Goal: Task Accomplishment & Management: Manage account settings

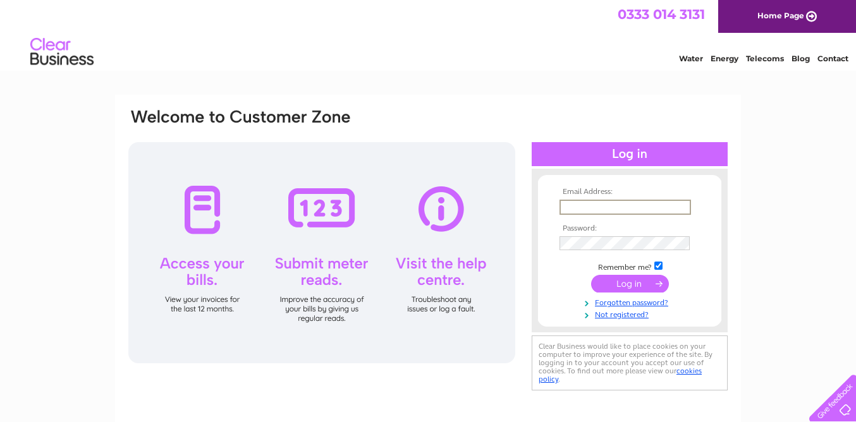
click at [610, 209] on input "text" at bounding box center [624, 207] width 131 height 15
type input "[EMAIL_ADDRESS][DOMAIN_NAME]"
click at [636, 283] on input "submit" at bounding box center [630, 284] width 78 height 18
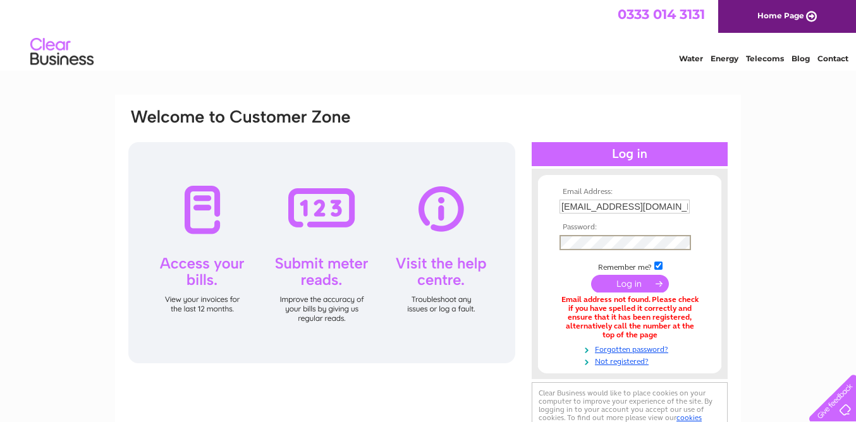
click at [591, 275] on input "submit" at bounding box center [630, 284] width 78 height 18
click at [623, 287] on input "submit" at bounding box center [630, 283] width 78 height 18
click at [645, 209] on input "[EMAIL_ADDRESS][DOMAIN_NAME]" at bounding box center [624, 207] width 131 height 15
click at [645, 208] on input "[EMAIL_ADDRESS][DOMAIN_NAME]" at bounding box center [624, 207] width 131 height 15
type input "a"
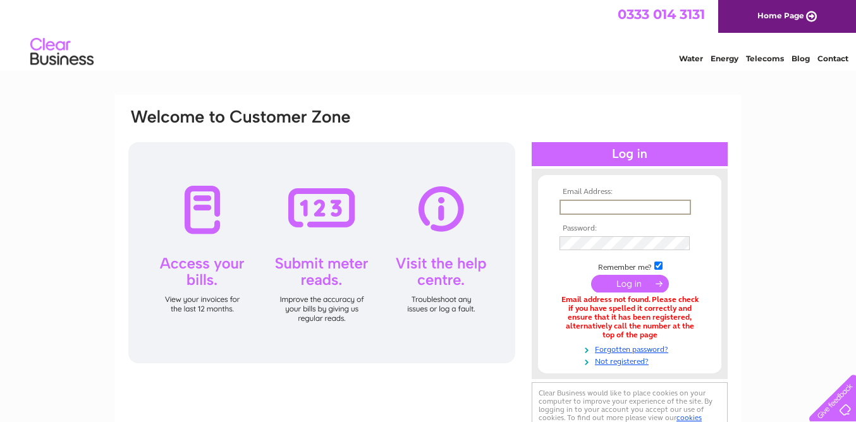
click at [646, 209] on input "text" at bounding box center [624, 207] width 131 height 15
type input "[EMAIL_ADDRESS][DOMAIN_NAME]"
click at [646, 286] on input "submit" at bounding box center [630, 283] width 78 height 18
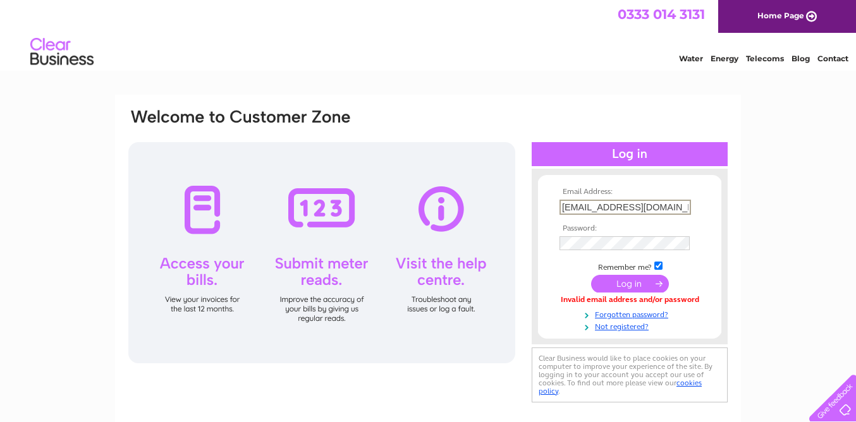
click at [635, 207] on input "[EMAIL_ADDRESS][DOMAIN_NAME]" at bounding box center [624, 207] width 131 height 15
click at [650, 208] on input "[DOMAIN_NAME]" at bounding box center [624, 207] width 131 height 15
type input "f"
type input "[EMAIL_ADDRESS][DOMAIN_NAME]"
click at [628, 287] on input "submit" at bounding box center [630, 283] width 78 height 18
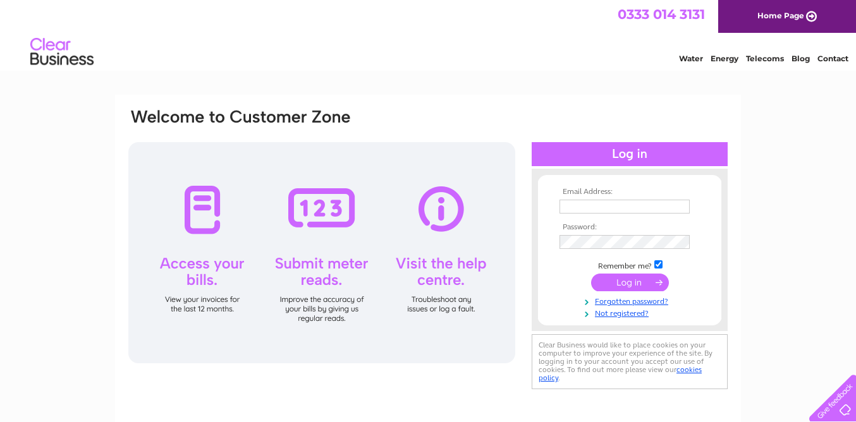
click at [607, 212] on input "text" at bounding box center [624, 207] width 130 height 14
type input "[EMAIL_ADDRESS][DOMAIN_NAME]"
click at [591, 275] on input "submit" at bounding box center [630, 284] width 78 height 18
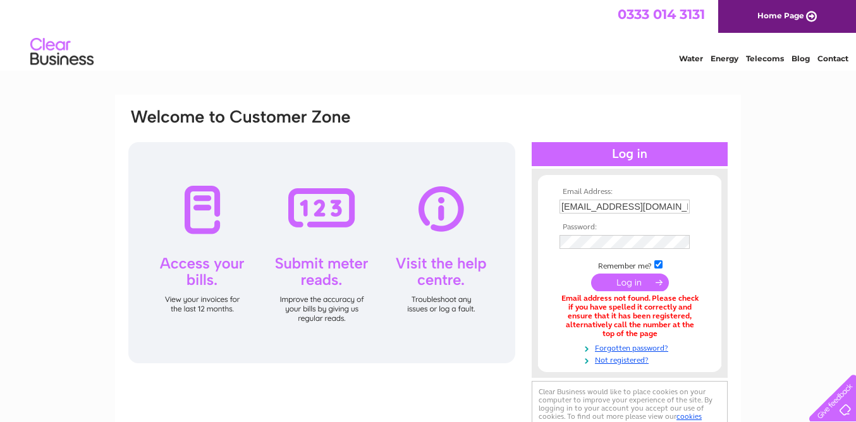
click at [624, 283] on input "submit" at bounding box center [630, 283] width 78 height 18
click at [615, 346] on link "Forgotten password?" at bounding box center [630, 347] width 143 height 12
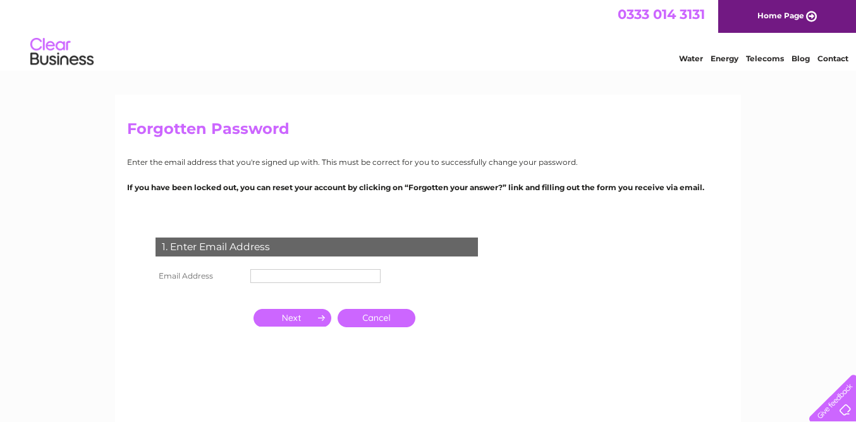
click at [298, 275] on input "text" at bounding box center [315, 276] width 130 height 14
click at [301, 317] on input "button" at bounding box center [292, 318] width 78 height 18
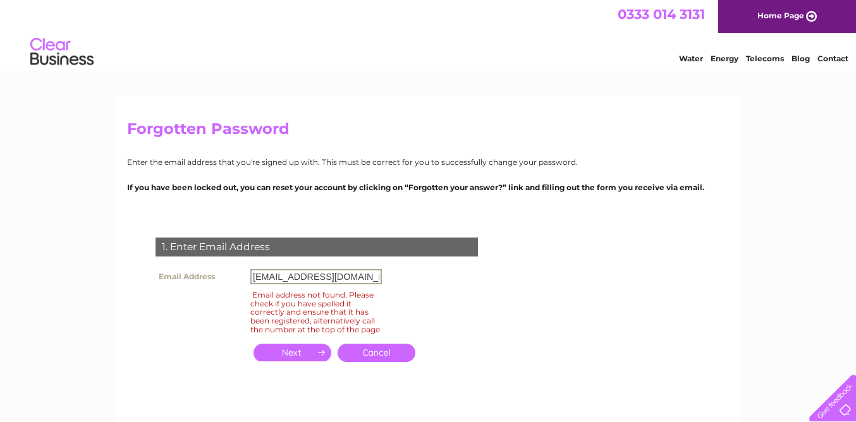
click at [344, 277] on input "[EMAIL_ADDRESS][DOMAIN_NAME]" at bounding box center [315, 276] width 131 height 15
type input "a"
type input "avril@thegoosecoffeehouse.co.uk"
click at [300, 361] on input "button" at bounding box center [292, 353] width 78 height 18
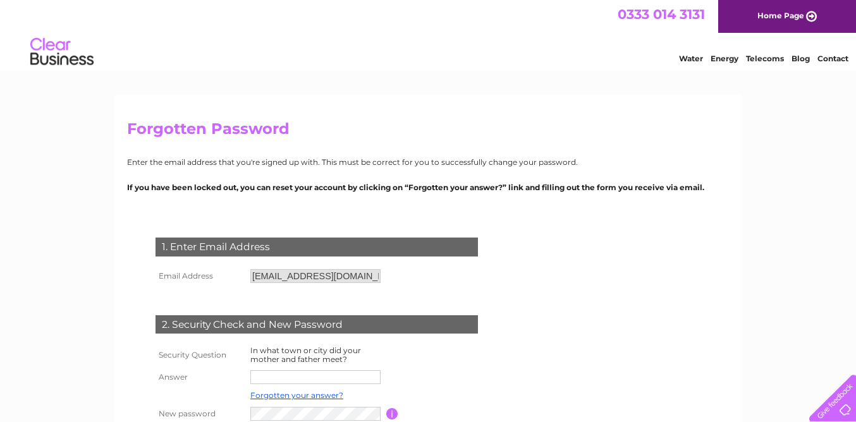
click at [459, 378] on td at bounding box center [442, 377] width 113 height 20
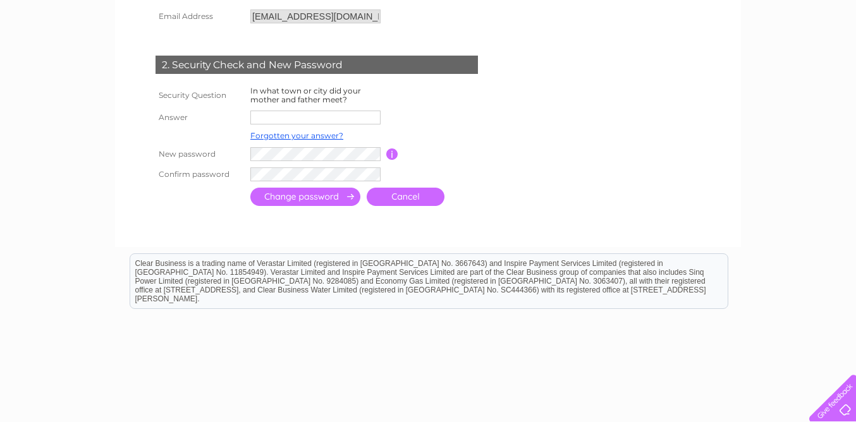
scroll to position [310, 0]
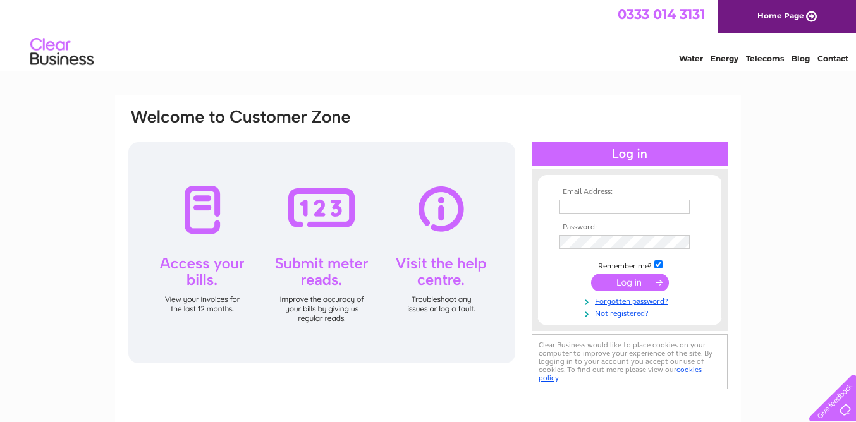
click at [600, 203] on input "text" at bounding box center [624, 207] width 130 height 14
type input "[EMAIL_ADDRESS][DOMAIN_NAME]"
click at [634, 281] on input "submit" at bounding box center [630, 283] width 78 height 18
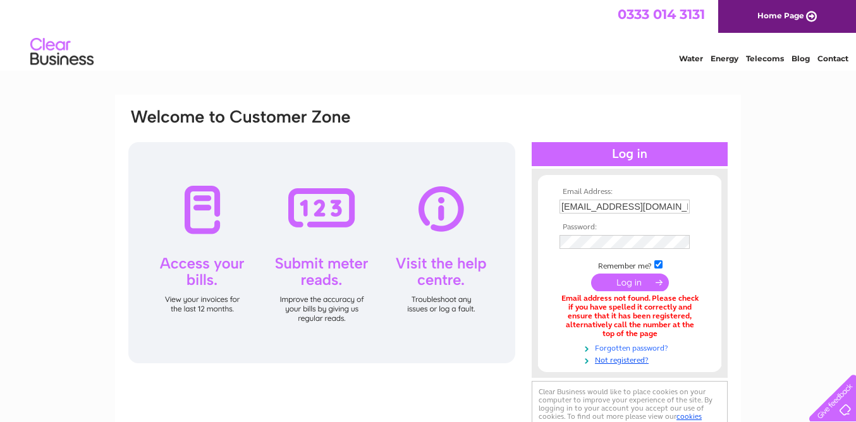
click at [616, 349] on link "Forgotten password?" at bounding box center [630, 347] width 143 height 12
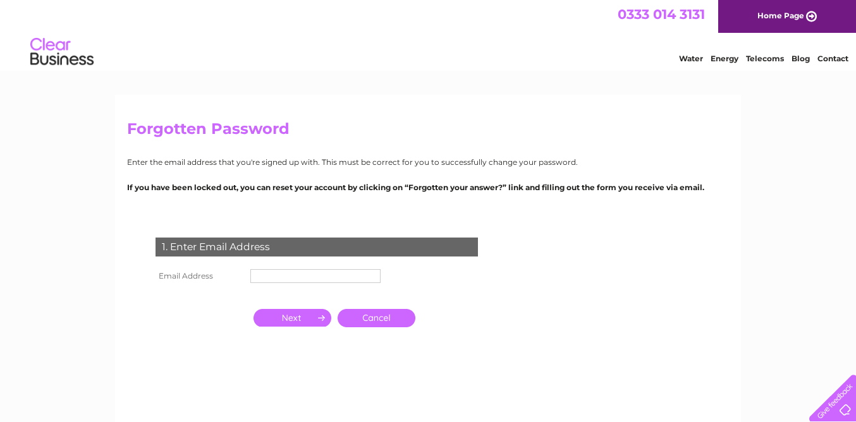
click at [266, 272] on input "text" at bounding box center [315, 276] width 130 height 14
click at [301, 318] on input "button" at bounding box center [292, 318] width 78 height 18
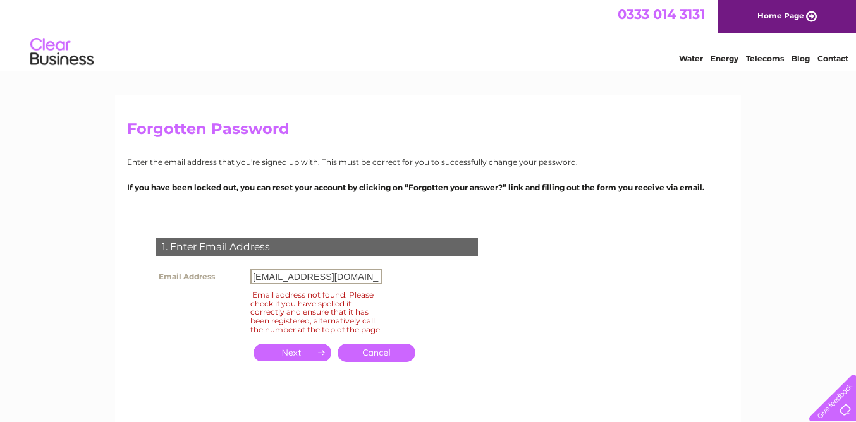
click at [345, 277] on input "[EMAIL_ADDRESS][DOMAIN_NAME]" at bounding box center [315, 276] width 131 height 15
type input "a"
type input "[EMAIL_ADDRESS][DOMAIN_NAME]"
click at [300, 359] on input "button" at bounding box center [292, 353] width 78 height 18
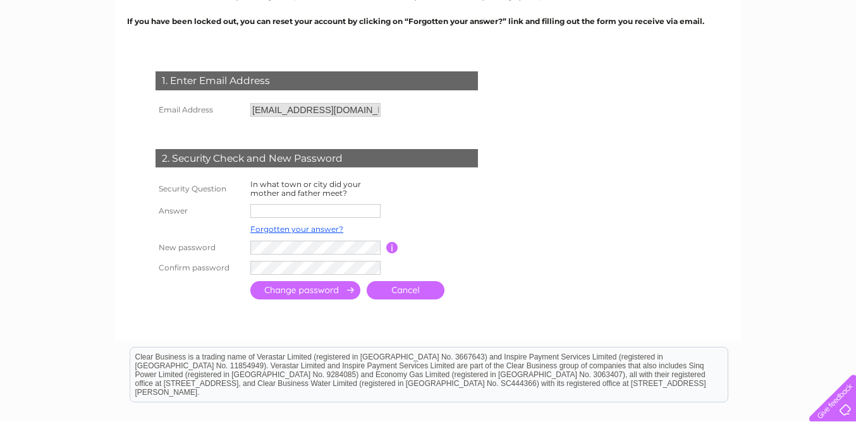
scroll to position [169, 0]
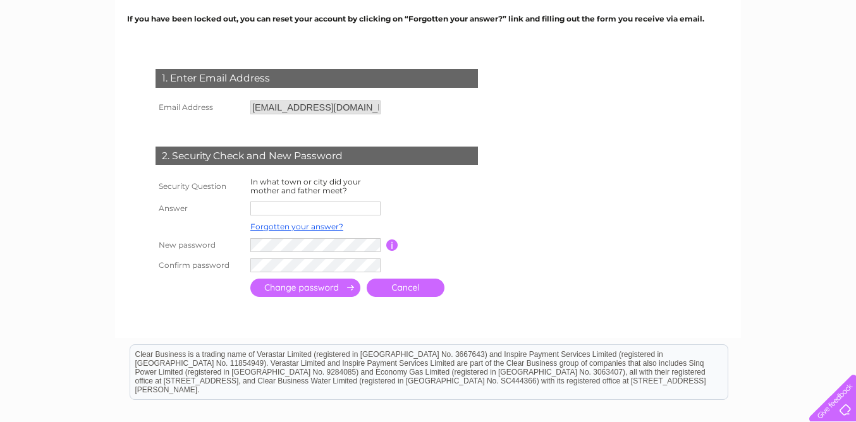
click at [279, 205] on input "text" at bounding box center [315, 209] width 130 height 14
type input "[GEOGRAPHIC_DATA]"
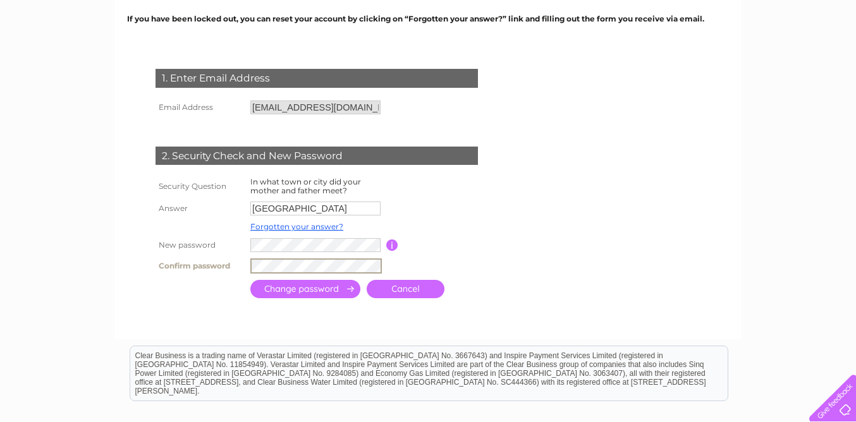
click at [289, 296] on input "submit" at bounding box center [305, 289] width 110 height 18
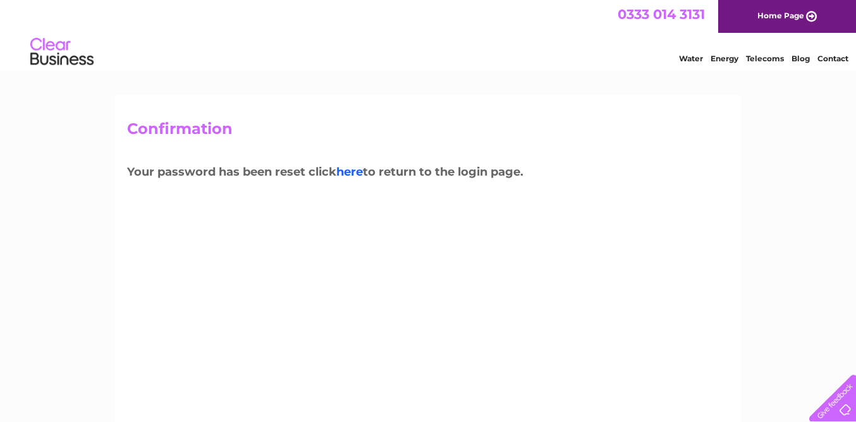
click at [354, 175] on link "here" at bounding box center [349, 172] width 27 height 14
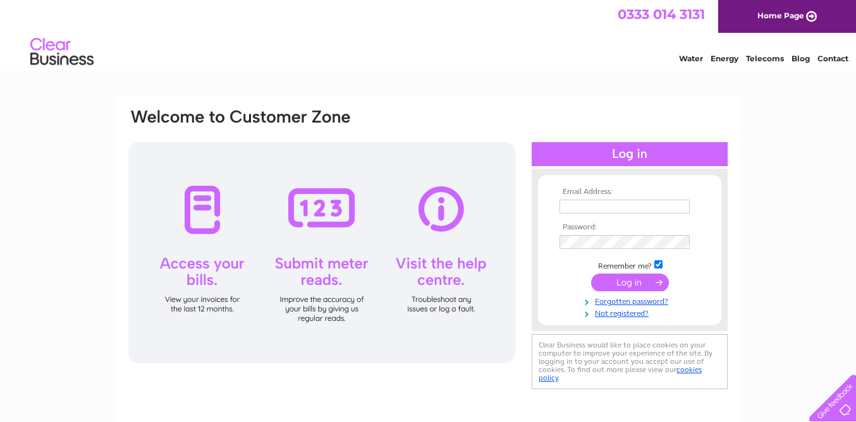
click at [571, 202] on input "text" at bounding box center [624, 207] width 130 height 14
type input "[EMAIL_ADDRESS][DOMAIN_NAME]"
click at [626, 284] on input "submit" at bounding box center [630, 284] width 78 height 18
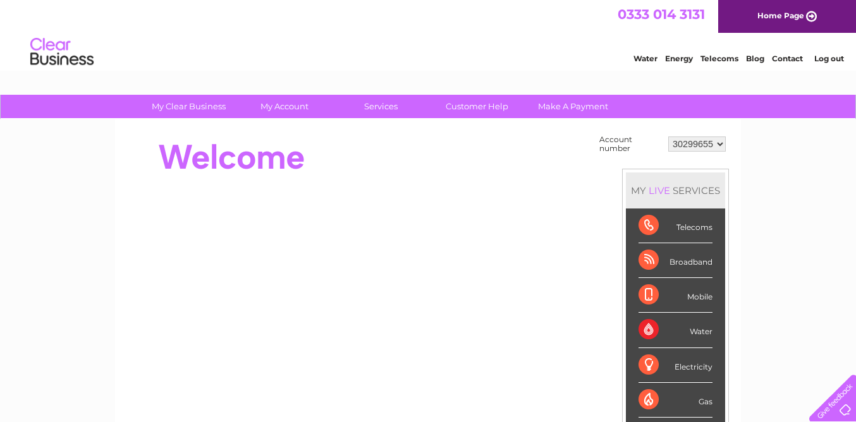
click at [701, 147] on select "30299655 30313002" at bounding box center [697, 144] width 58 height 15
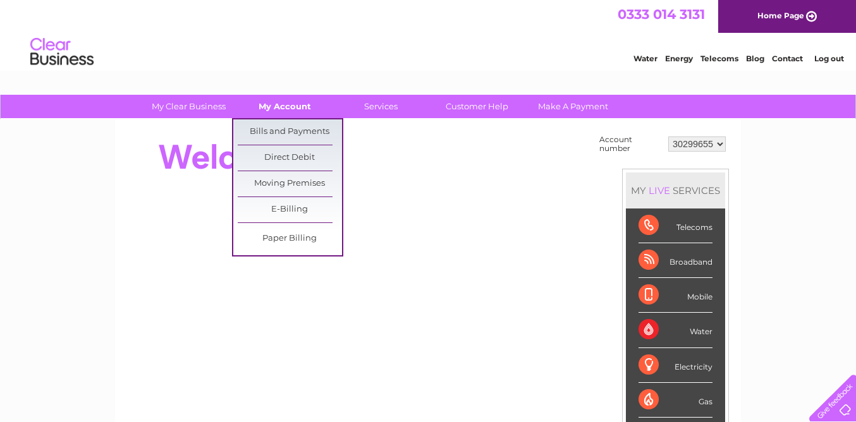
click at [279, 109] on link "My Account" at bounding box center [285, 106] width 104 height 23
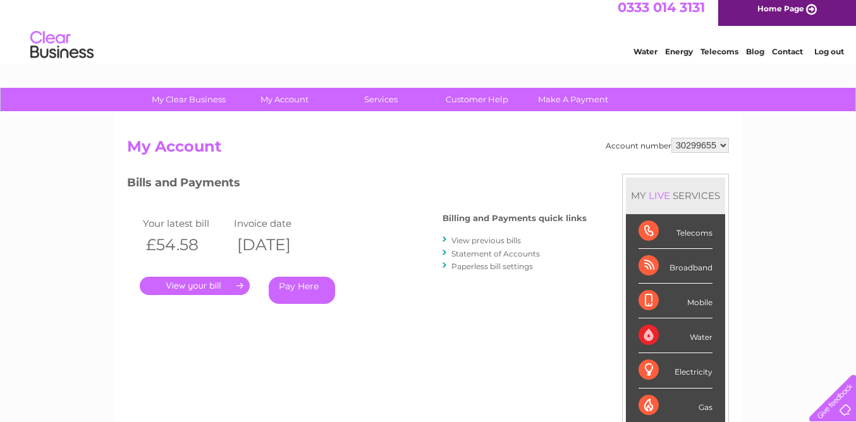
scroll to position [4, 0]
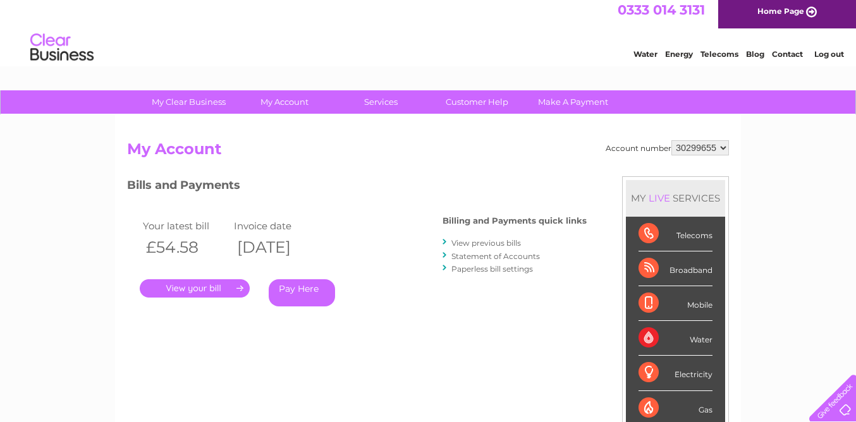
click at [723, 145] on select "30299655 30313002" at bounding box center [700, 147] width 58 height 15
select select "30313002"
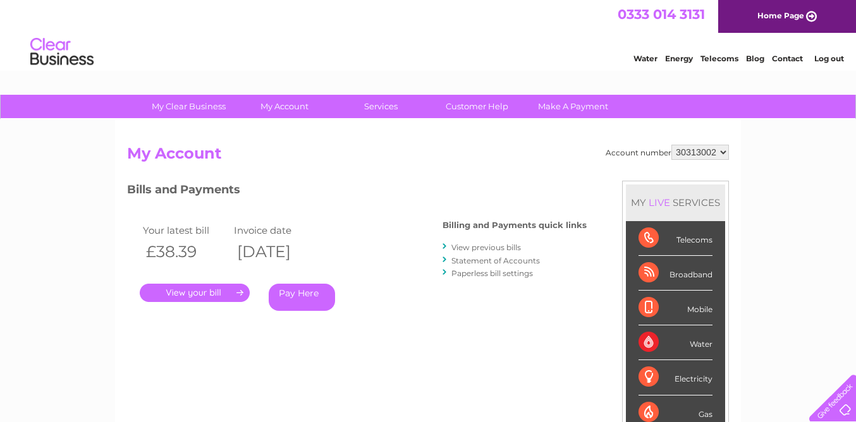
click at [292, 107] on link "My Account" at bounding box center [285, 106] width 104 height 23
click at [293, 107] on link "My Account" at bounding box center [285, 106] width 104 height 23
click at [310, 105] on link "My Account" at bounding box center [285, 106] width 104 height 23
click at [294, 106] on link "My Account" at bounding box center [285, 106] width 104 height 23
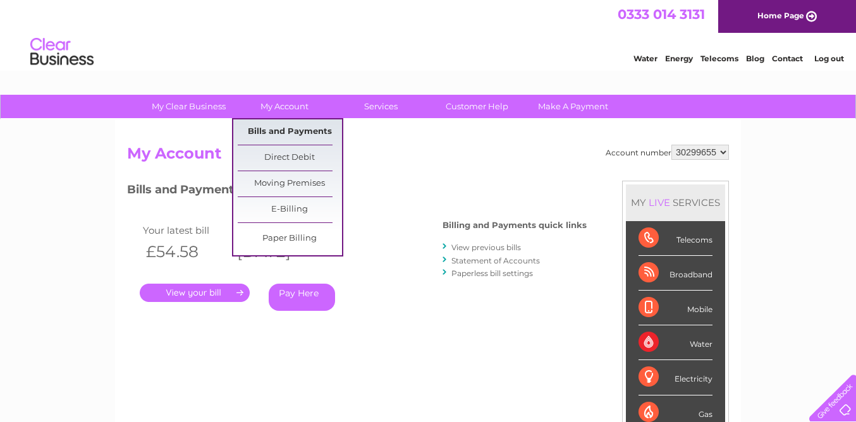
click at [317, 133] on link "Bills and Payments" at bounding box center [290, 131] width 104 height 25
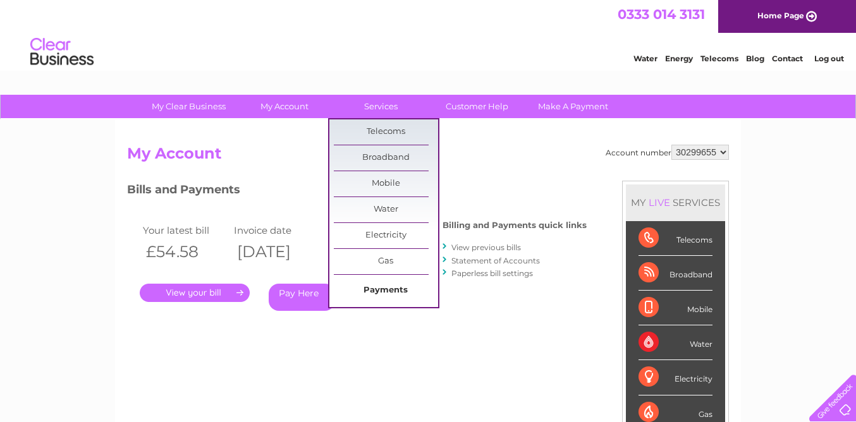
click at [389, 291] on link "Payments" at bounding box center [386, 290] width 104 height 25
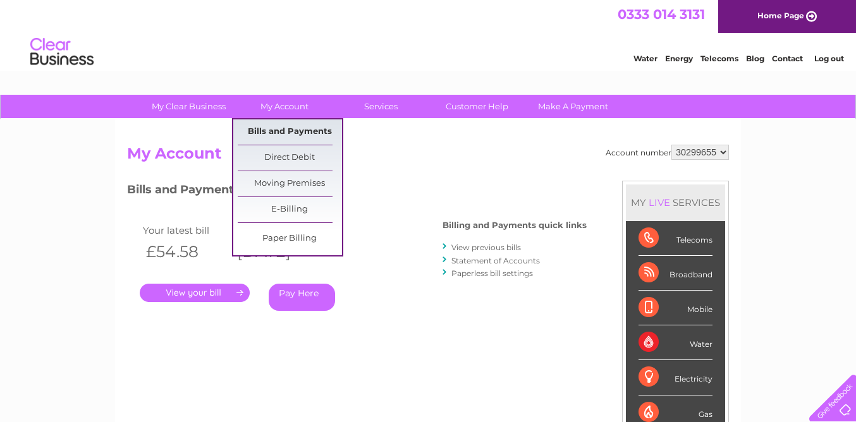
click at [291, 134] on link "Bills and Payments" at bounding box center [290, 131] width 104 height 25
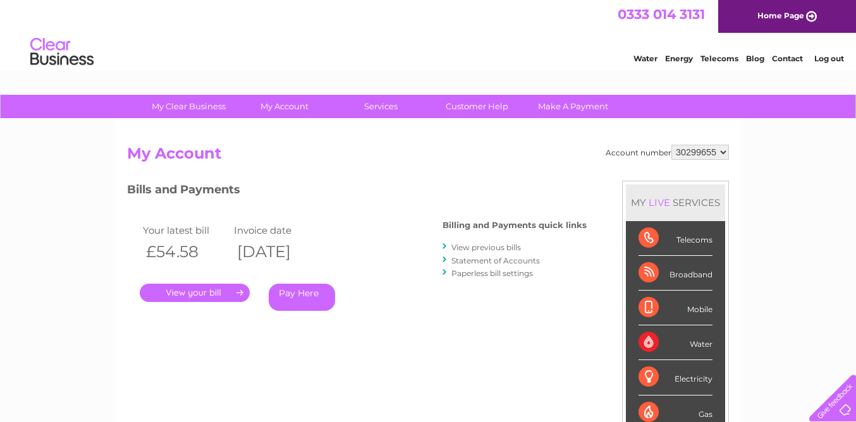
click at [725, 153] on select "30299655 30313002" at bounding box center [700, 152] width 58 height 15
select select "30313002"
click at [722, 150] on select "30299655 30313002" at bounding box center [700, 152] width 58 height 15
select select "30299655"
click at [217, 290] on link "." at bounding box center [195, 293] width 110 height 18
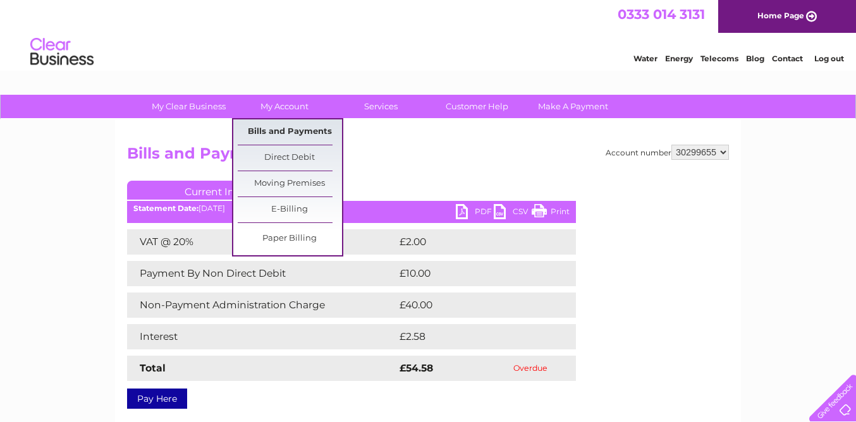
click at [298, 130] on link "Bills and Payments" at bounding box center [290, 131] width 104 height 25
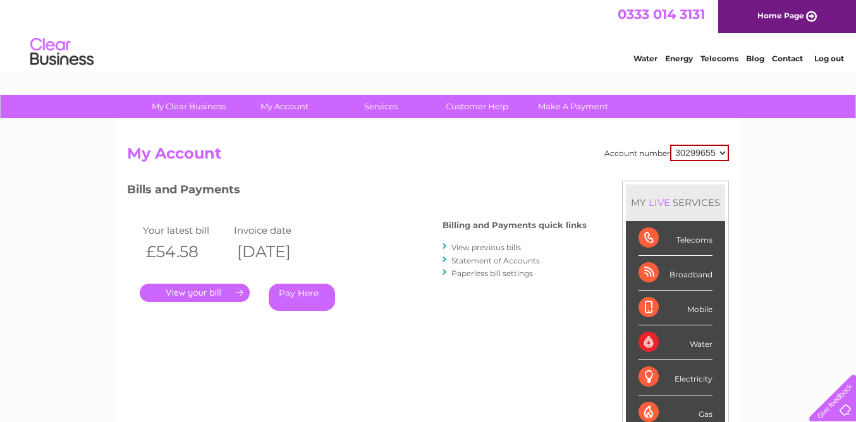
click at [722, 153] on select "30299655 30313002" at bounding box center [699, 153] width 59 height 16
select select "30313002"
click at [237, 295] on link "." at bounding box center [195, 293] width 110 height 18
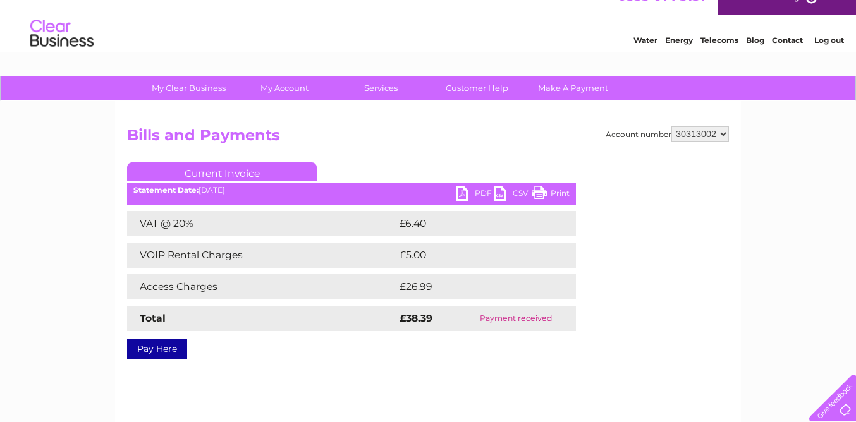
scroll to position [21, 0]
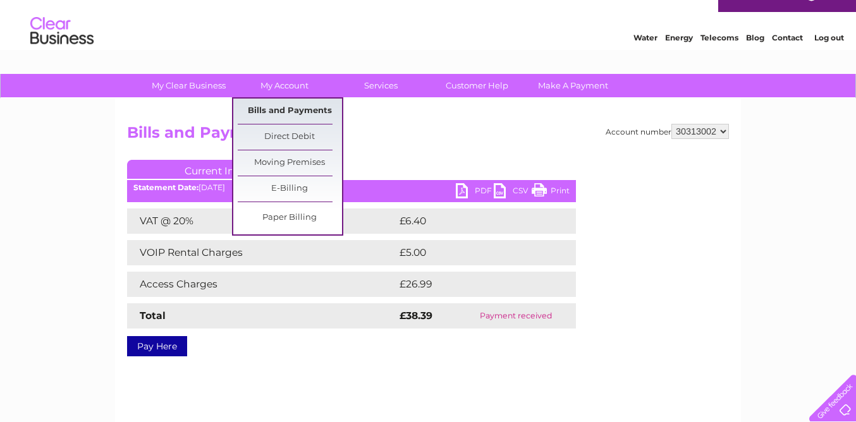
click at [287, 114] on link "Bills and Payments" at bounding box center [290, 111] width 104 height 25
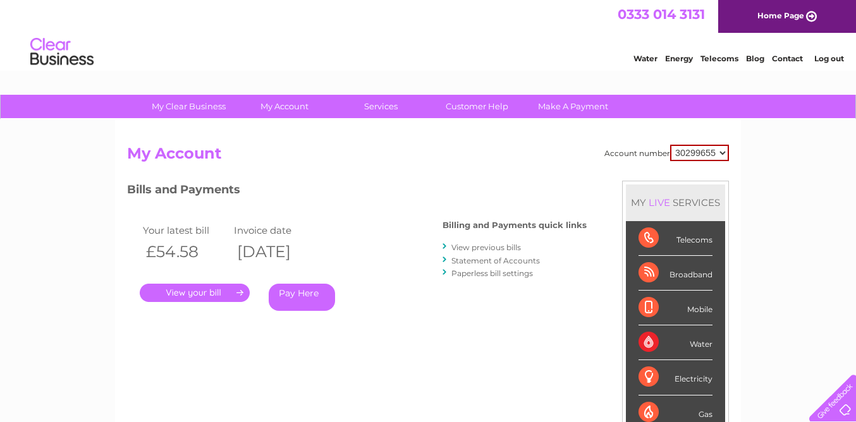
click at [481, 246] on link "View previous bills" at bounding box center [486, 247] width 70 height 9
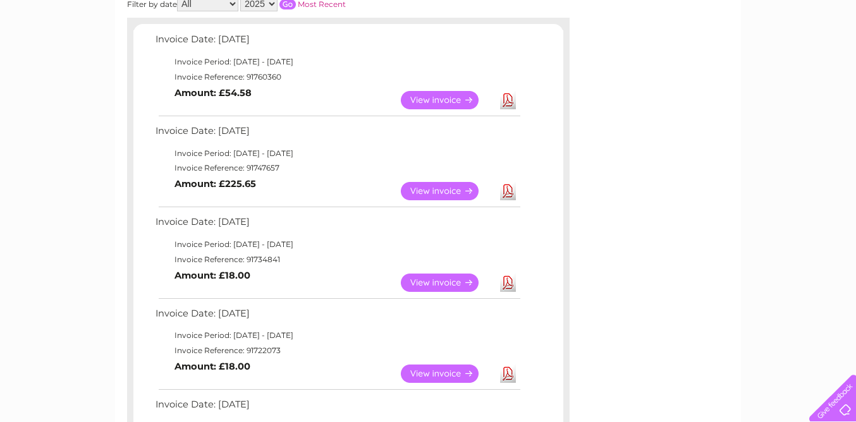
scroll to position [204, 0]
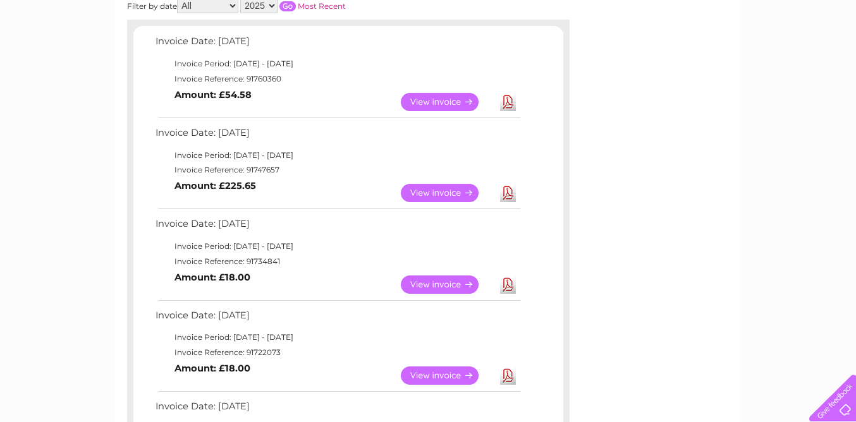
click at [448, 102] on link "View" at bounding box center [447, 102] width 93 height 18
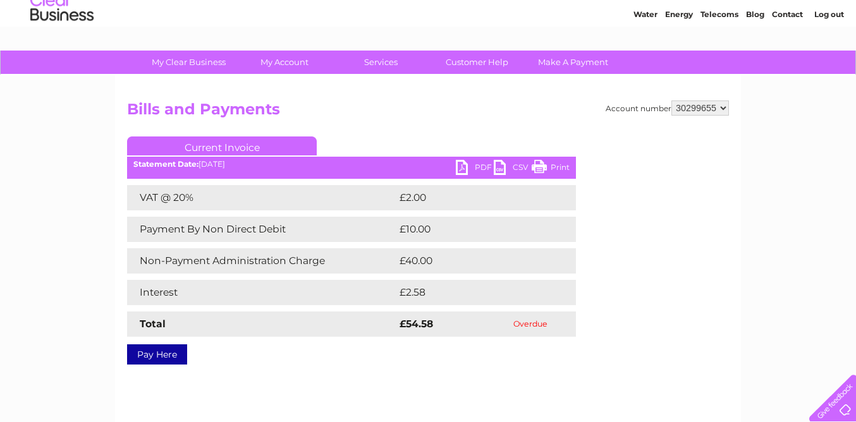
scroll to position [43, 0]
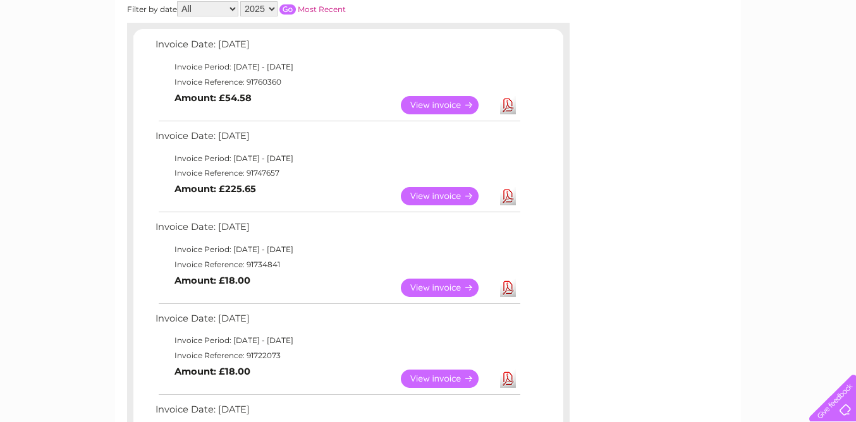
click at [442, 195] on link "View" at bounding box center [447, 196] width 93 height 18
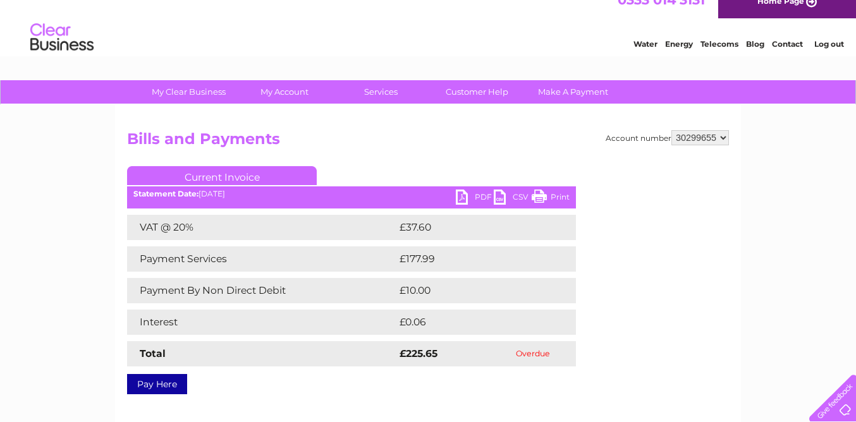
scroll to position [9, 0]
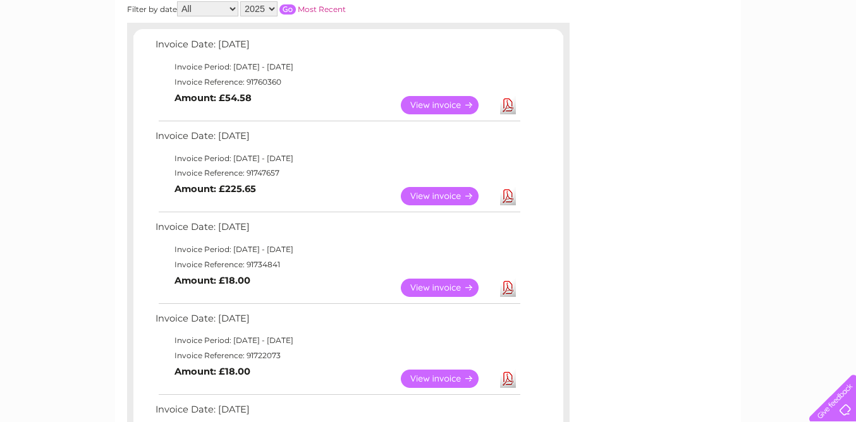
click at [453, 291] on link "View" at bounding box center [447, 288] width 93 height 18
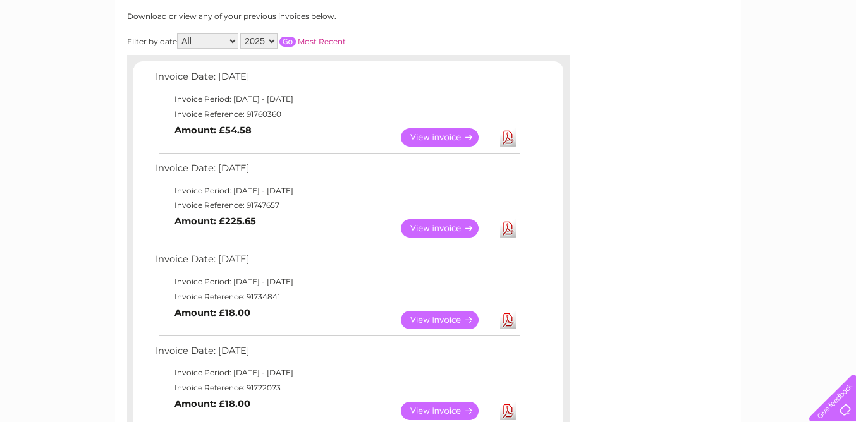
scroll to position [168, 0]
click at [432, 231] on link "View" at bounding box center [447, 229] width 93 height 18
click at [422, 135] on link "View" at bounding box center [447, 138] width 93 height 18
